Goal: Check status: Check status

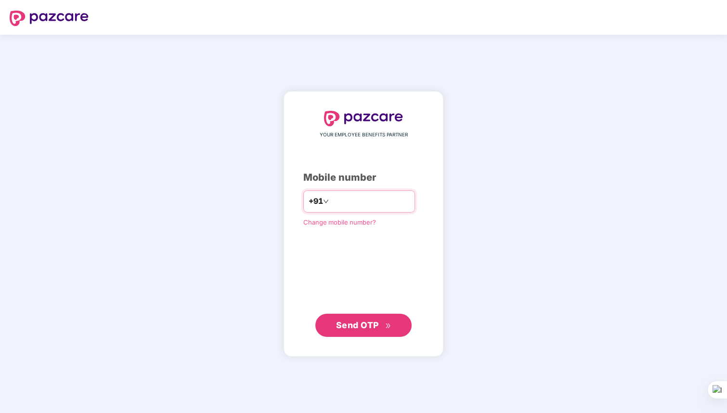
click at [386, 204] on input "number" at bounding box center [370, 201] width 79 height 15
type input "**********"
click at [353, 328] on span "Send OTP" at bounding box center [357, 324] width 43 height 10
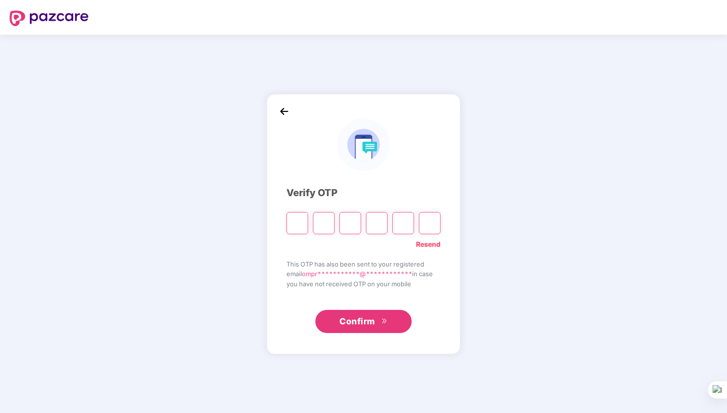
paste input "*"
type input "*"
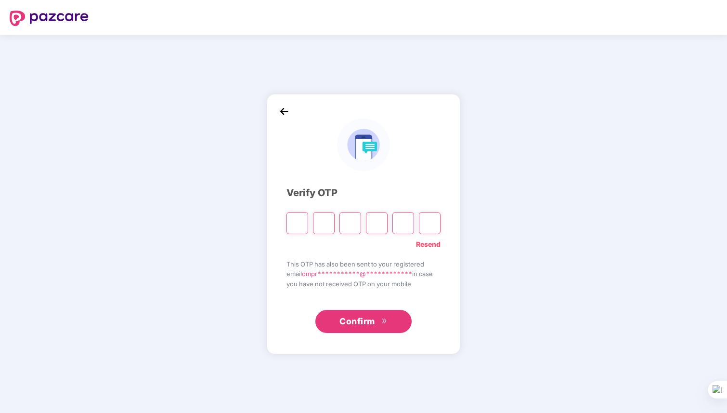
type input "*"
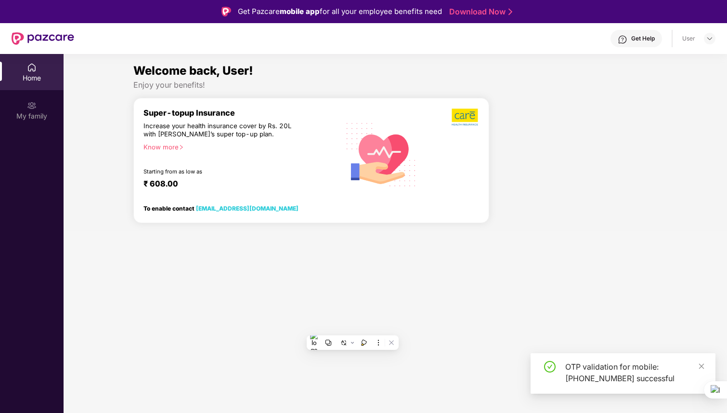
click at [347, 317] on section "Welcome back, User! Enjoy your benefits! Super-topup Insurance Increase your he…" at bounding box center [396, 260] width 664 height 413
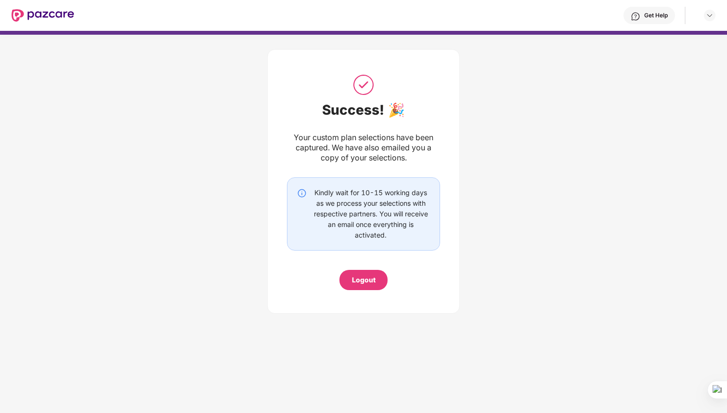
click at [404, 135] on div "Your custom plan selections have been captured. We have also emailed you a copy…" at bounding box center [363, 147] width 153 height 30
click at [355, 190] on div "Kindly wait for 10-15 working days as we process your selections with respectiv…" at bounding box center [371, 213] width 118 height 53
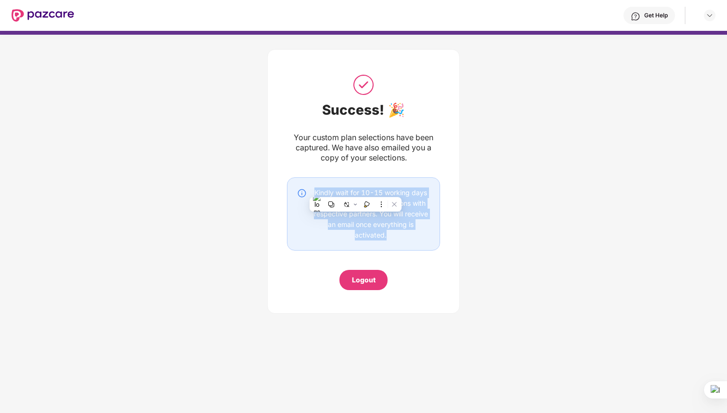
click at [355, 190] on div "Kindly wait for 10-15 working days as we process your selections with respectiv…" at bounding box center [371, 213] width 118 height 53
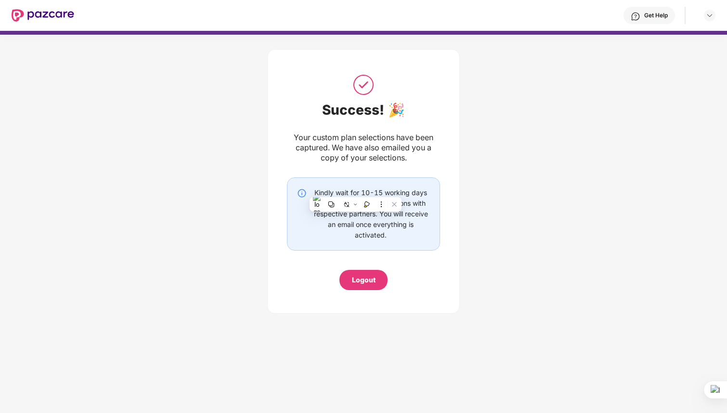
click at [244, 197] on div "Success! 🎉 Your custom plan selections have been captured. We have also emailed…" at bounding box center [363, 179] width 727 height 289
